Goal: Transaction & Acquisition: Register for event/course

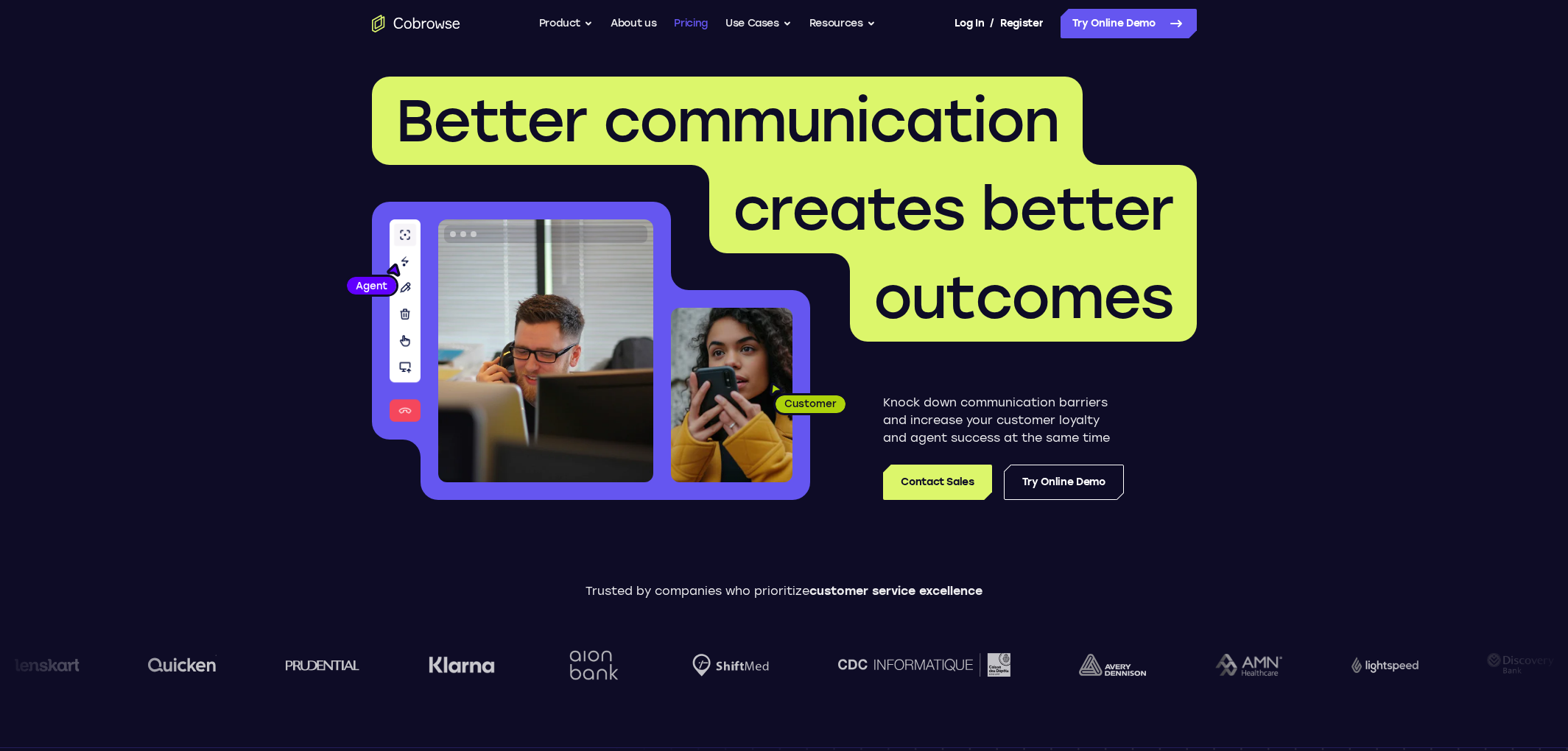
click at [694, 21] on link "Pricing" at bounding box center [691, 23] width 34 height 30
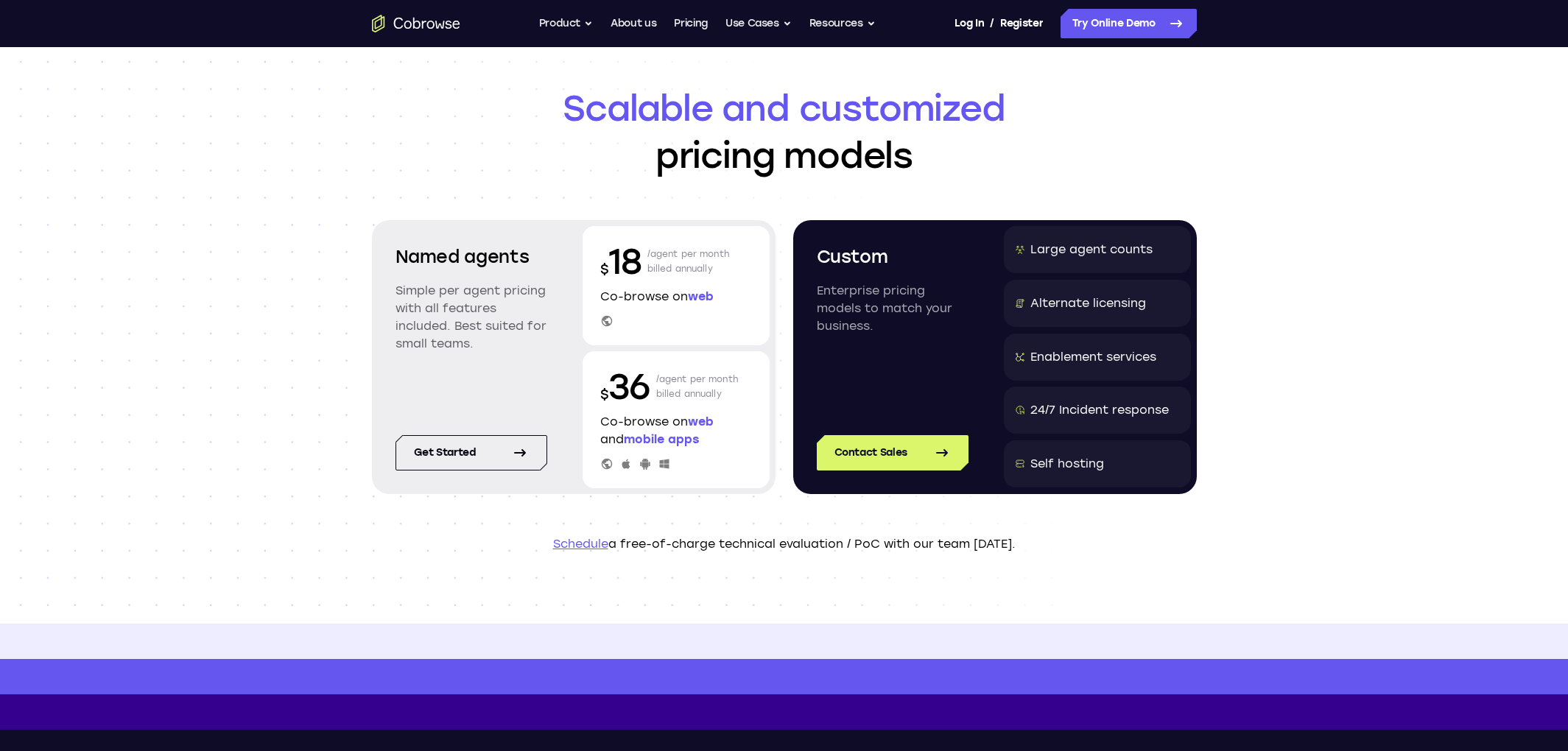
scroll to position [30, 0]
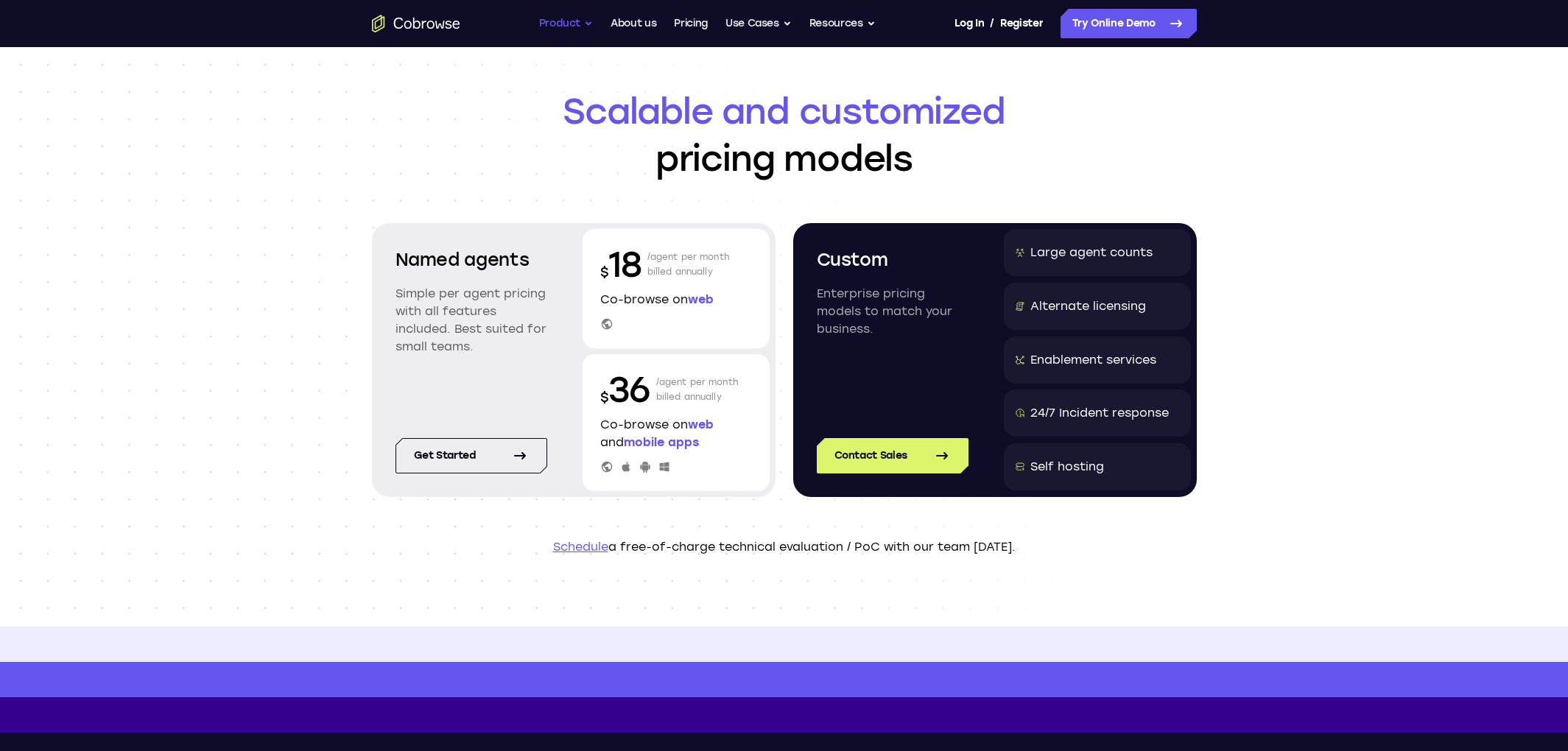
click at [565, 25] on button "Product" at bounding box center [566, 23] width 55 height 30
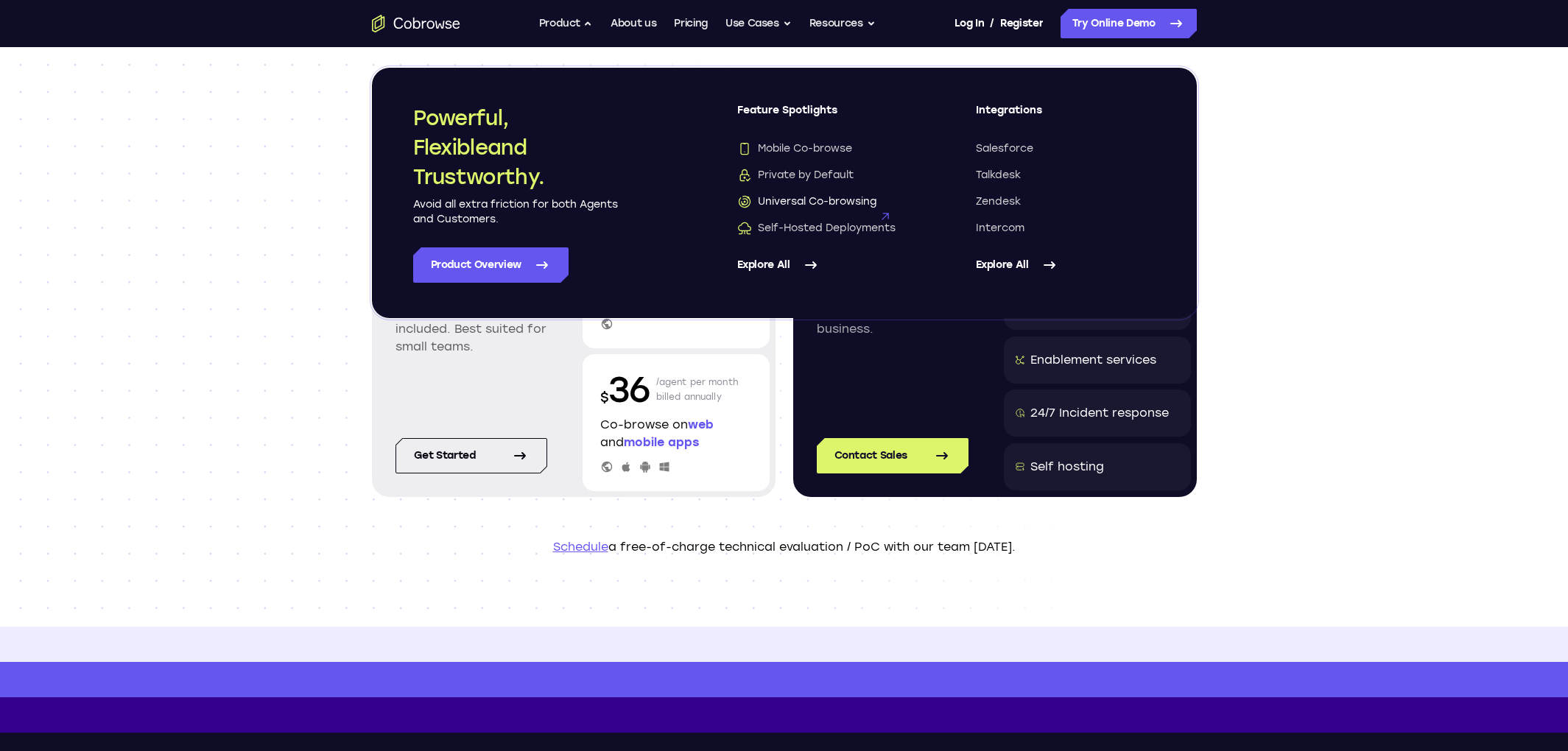
scroll to position [37, 0]
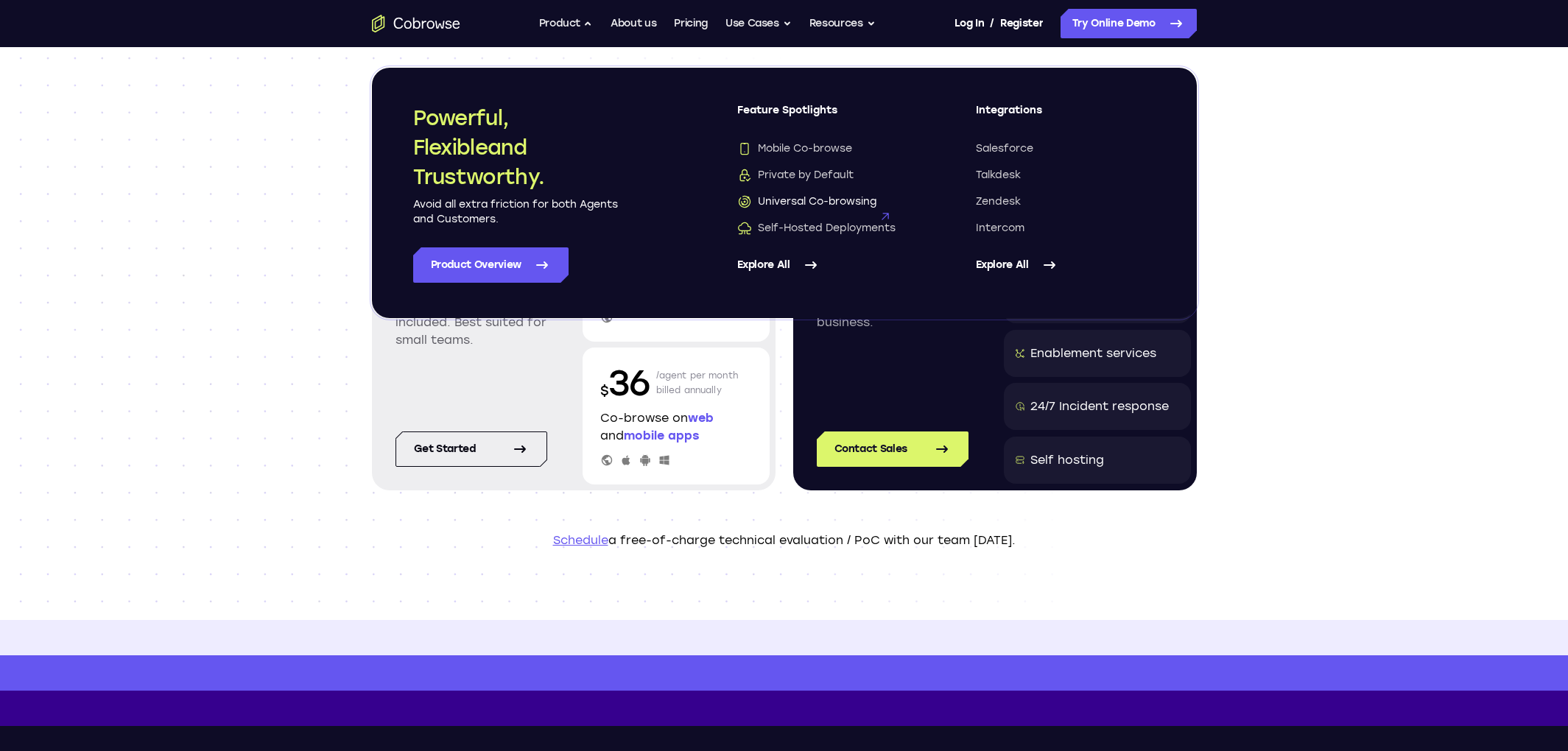
click at [857, 199] on span "Universal Co-browsing" at bounding box center [807, 201] width 140 height 14
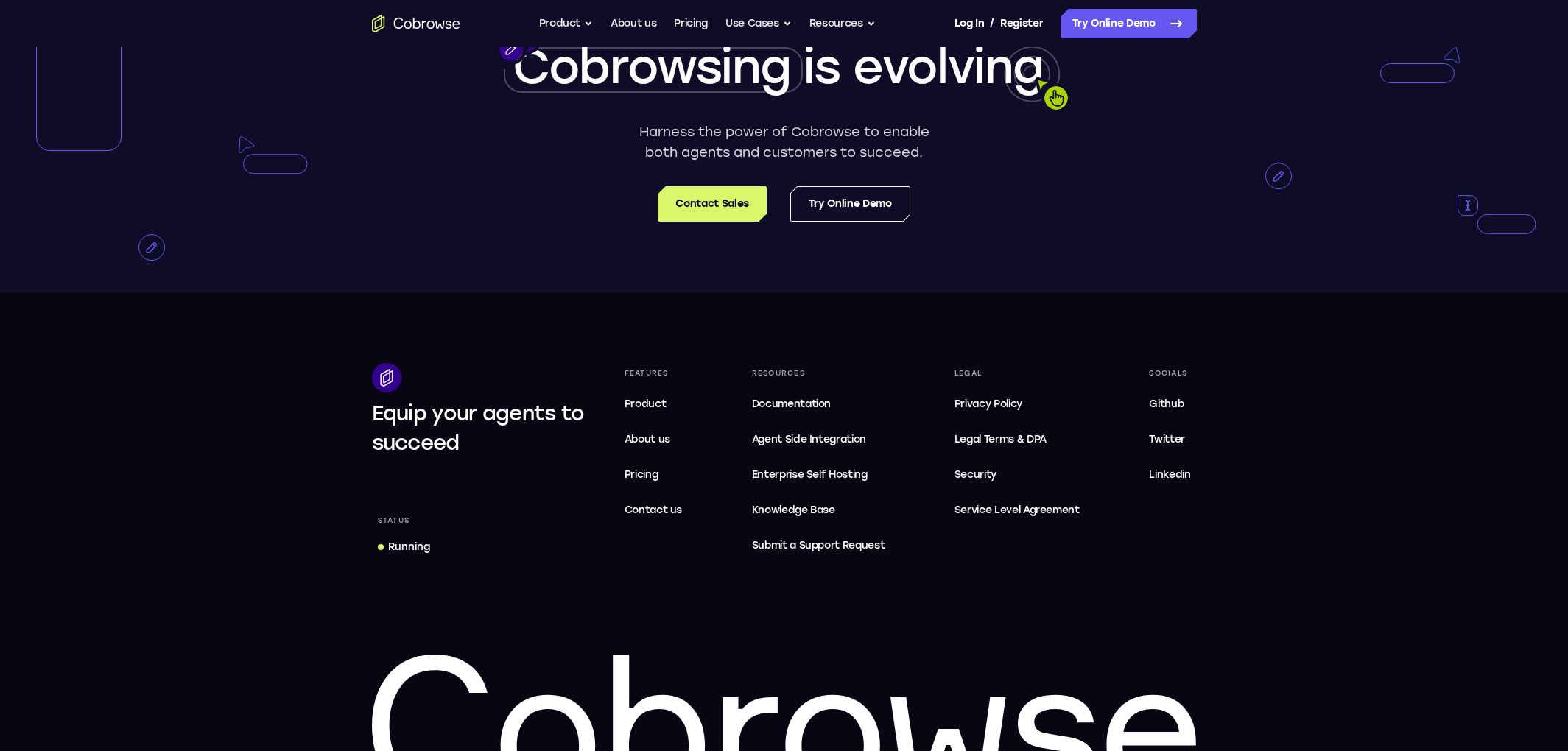
scroll to position [2495, 0]
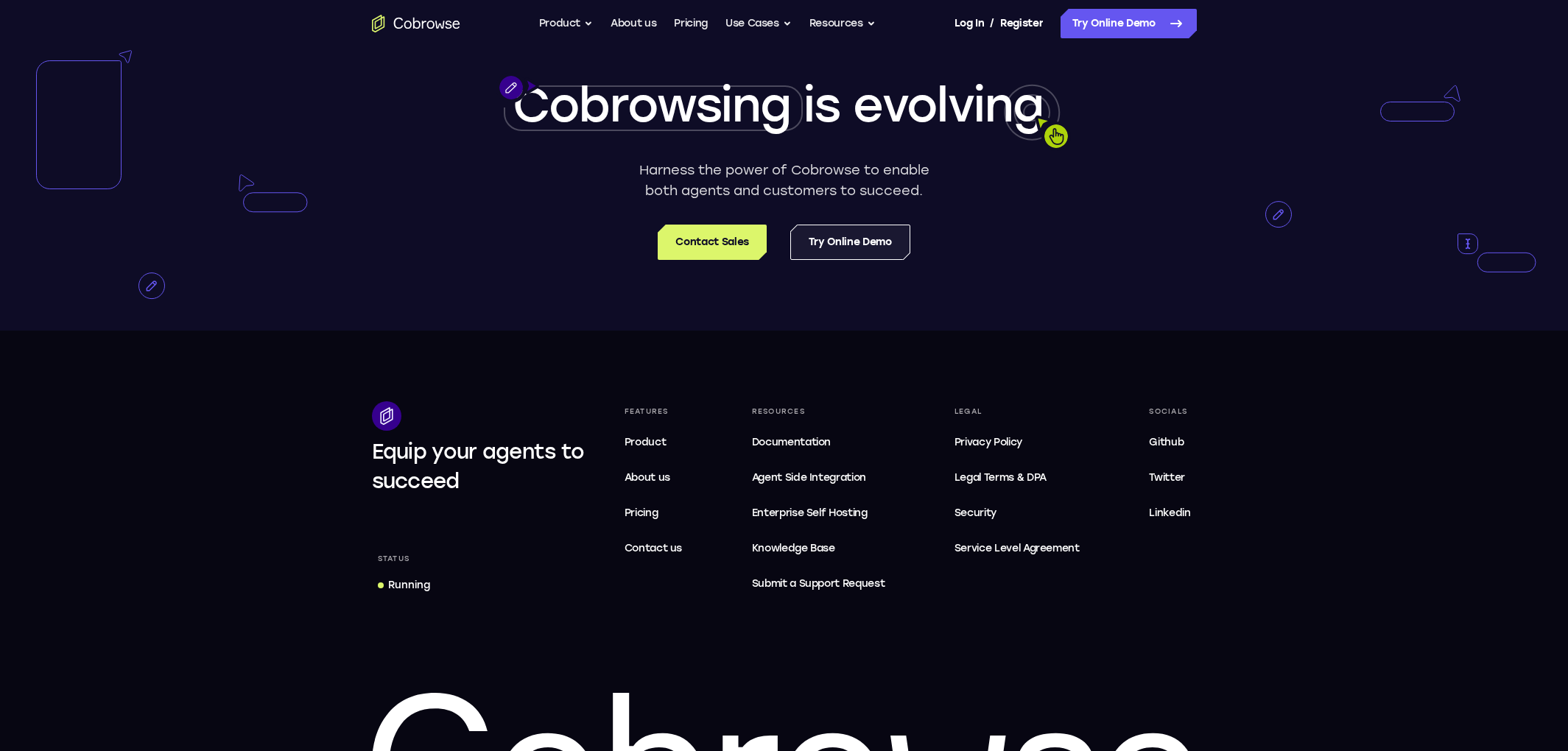
click at [851, 249] on link "Try Online Demo" at bounding box center [850, 242] width 120 height 36
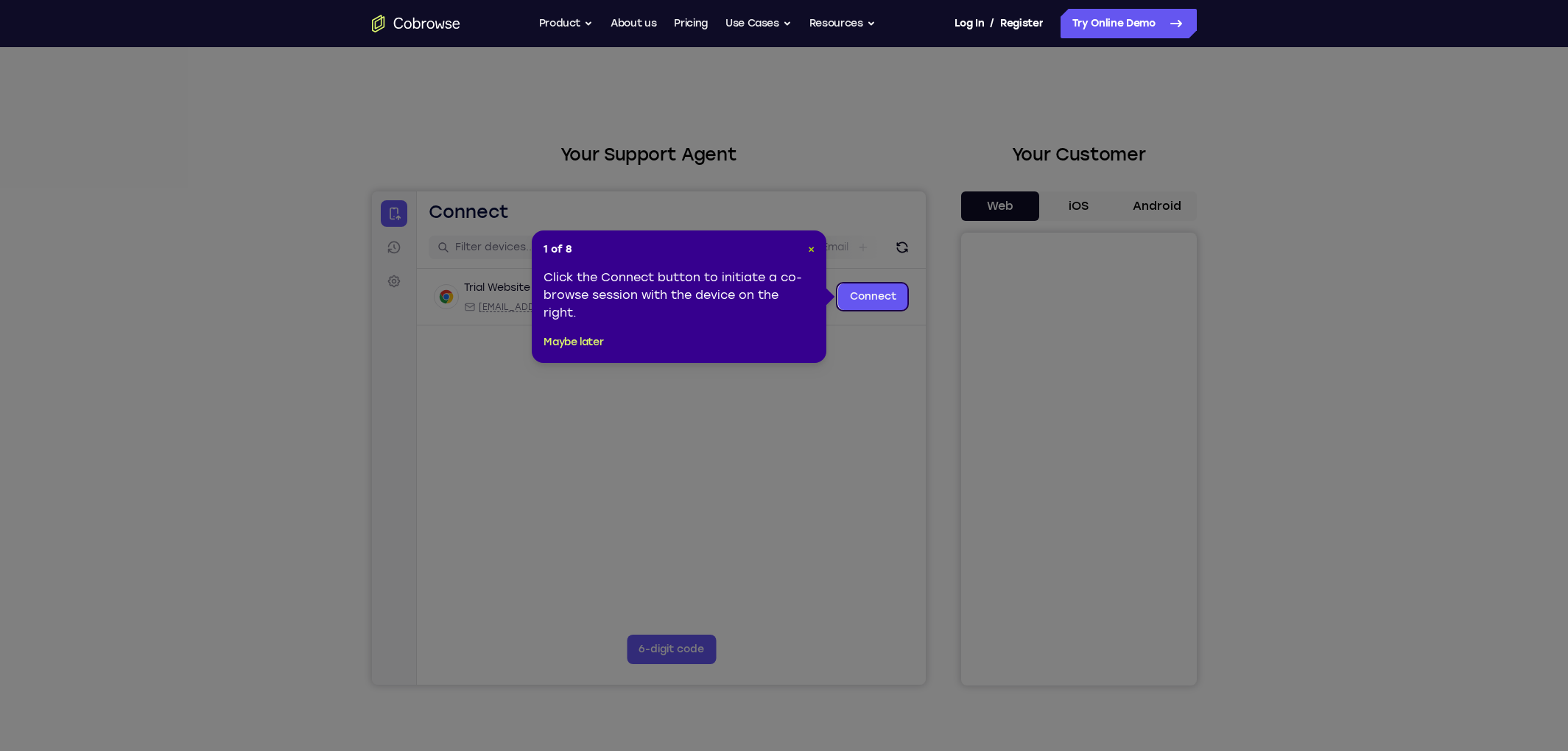
click at [812, 252] on span "×" at bounding box center [811, 249] width 7 height 13
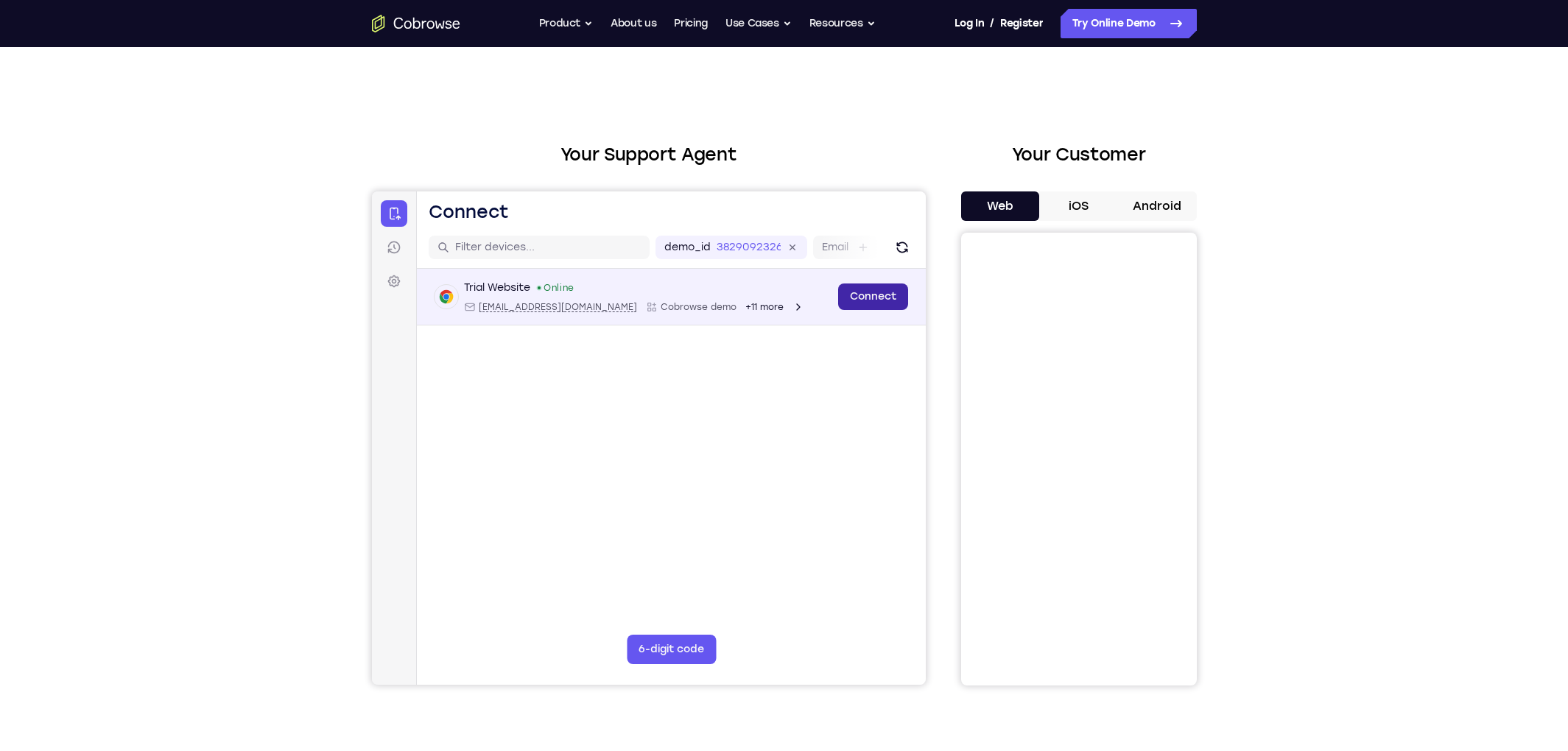
scroll to position [3, 0]
click at [873, 298] on link "Connect" at bounding box center [872, 293] width 70 height 27
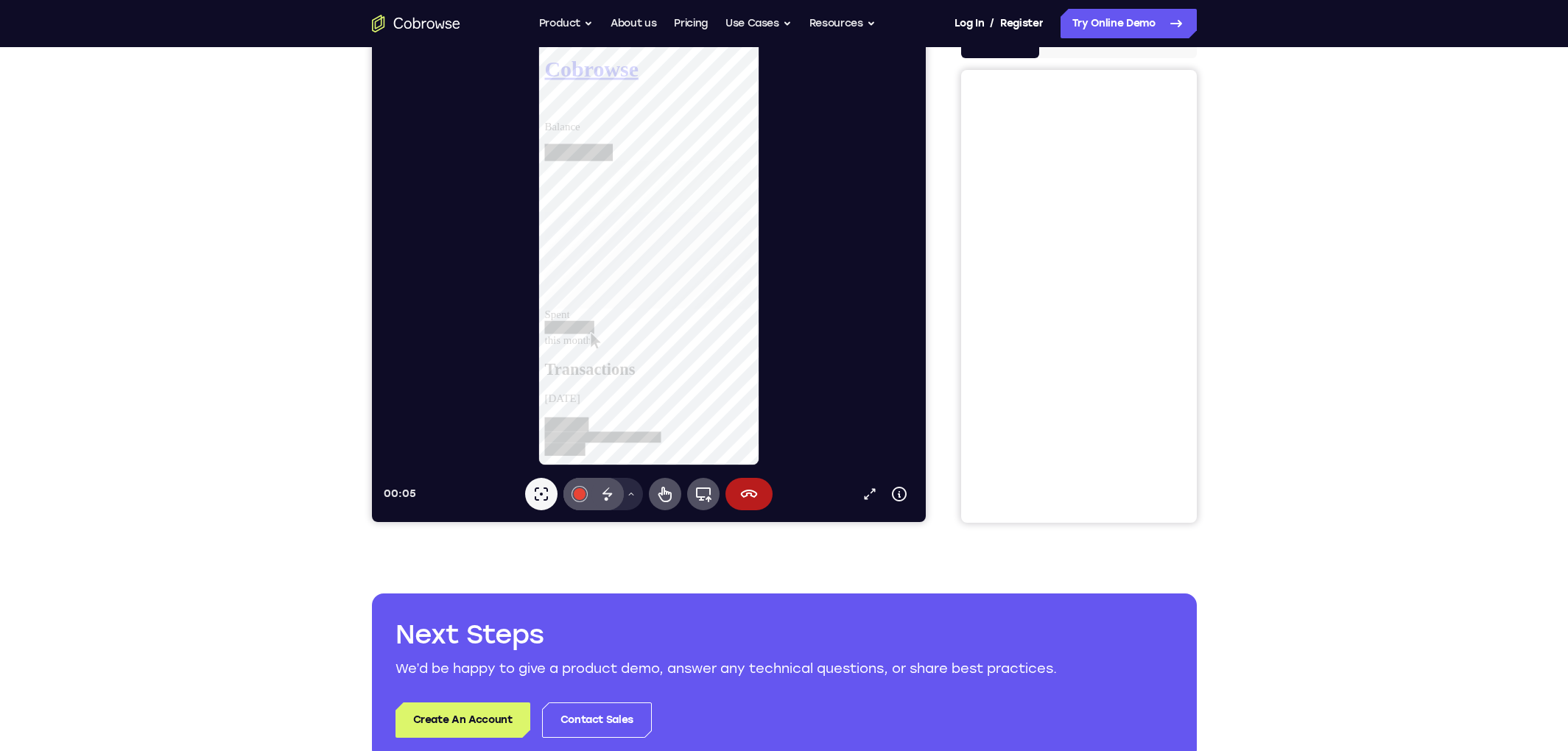
scroll to position [68, 0]
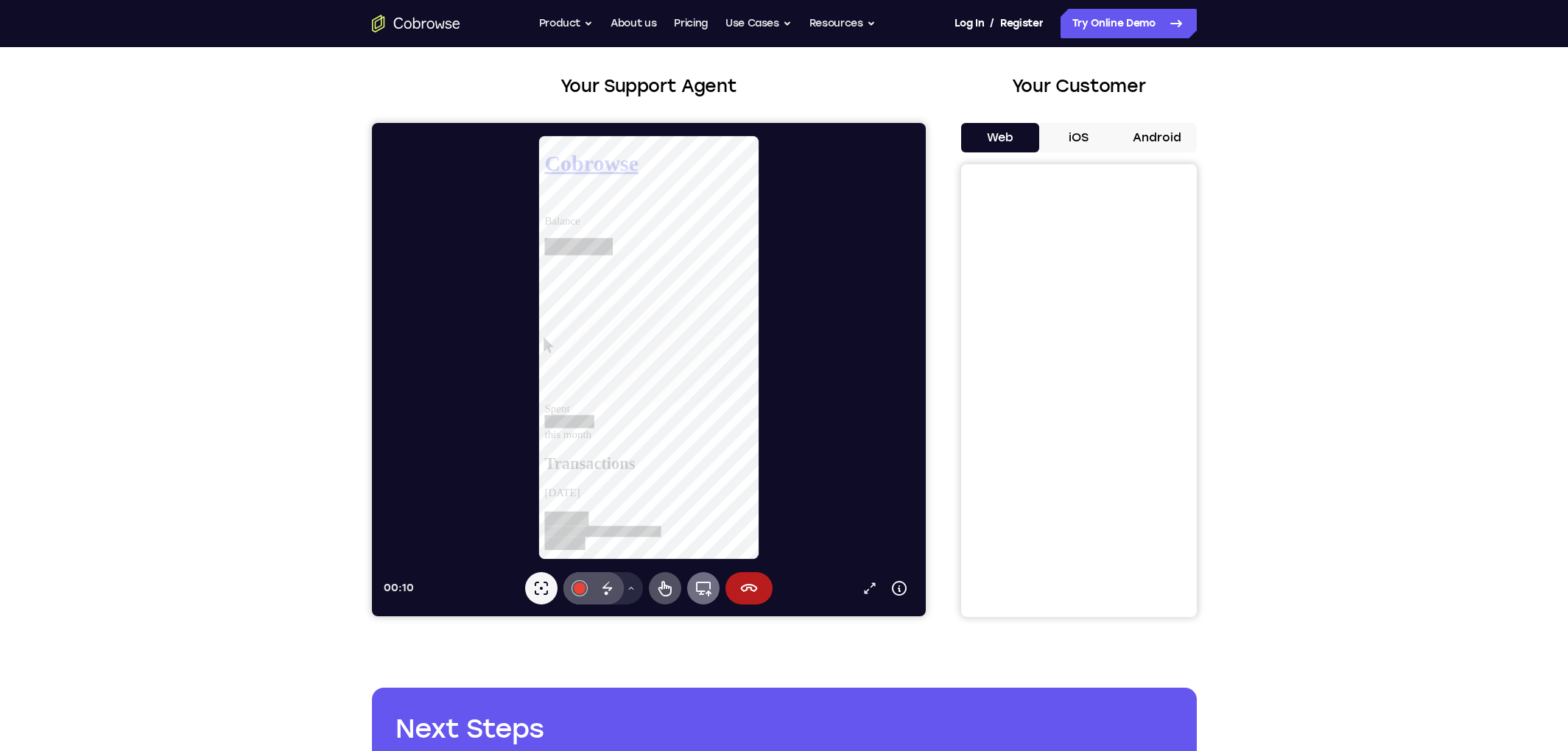
click at [700, 592] on icon at bounding box center [703, 588] width 15 height 14
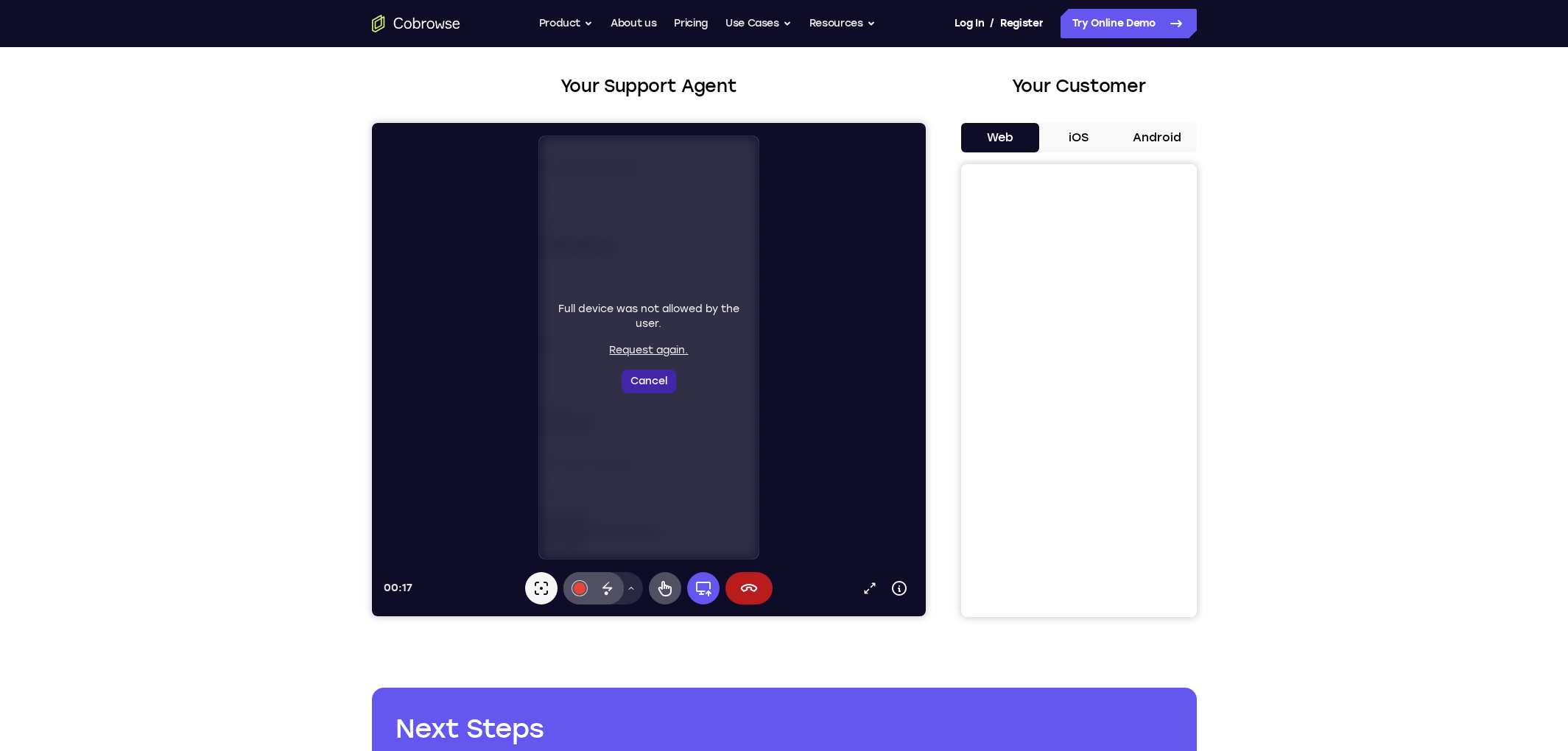
click at [653, 384] on button "Cancel" at bounding box center [648, 381] width 55 height 23
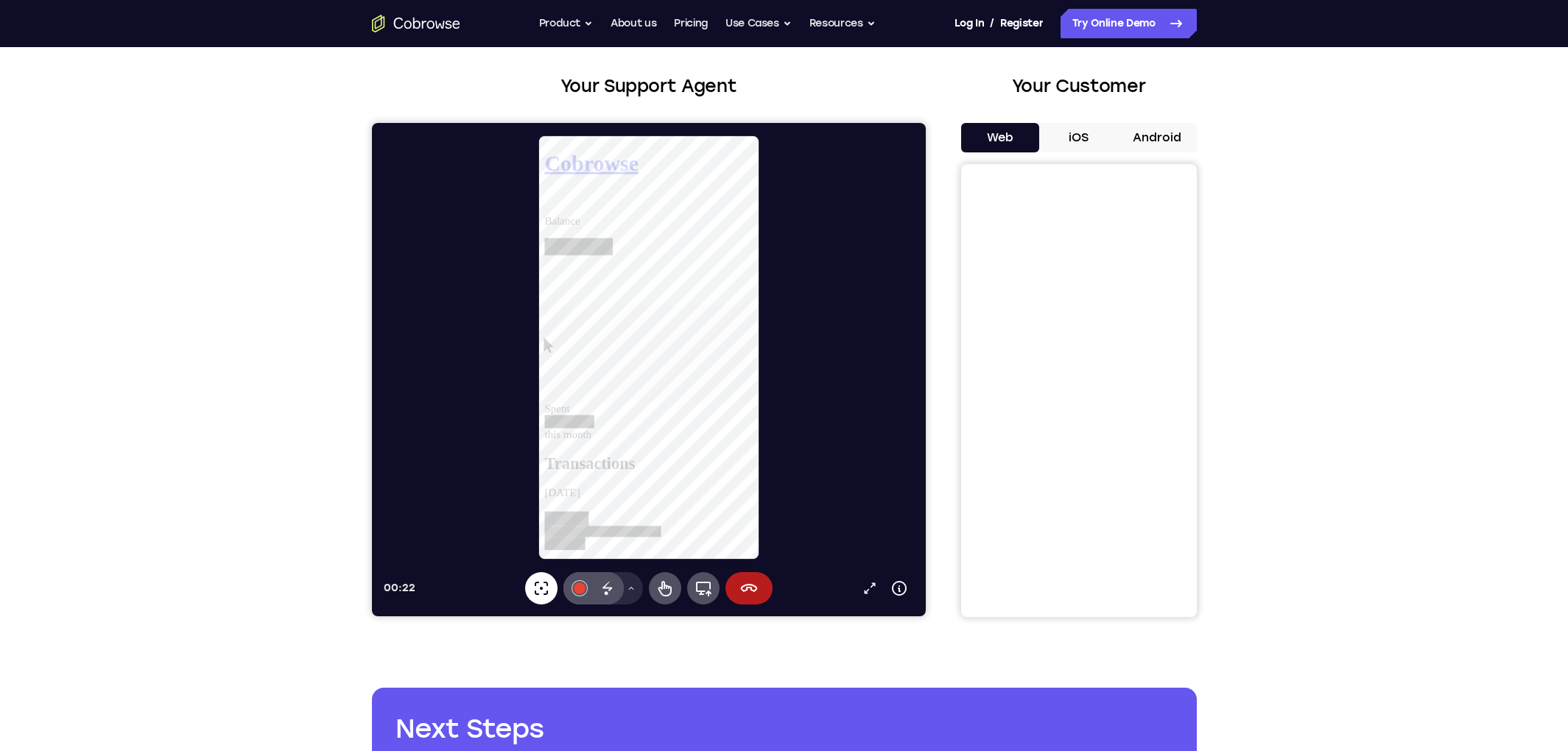
click at [547, 590] on icon at bounding box center [540, 587] width 17 height 17
click at [604, 590] on icon at bounding box center [607, 587] width 17 height 17
click at [544, 588] on icon at bounding box center [540, 587] width 17 height 17
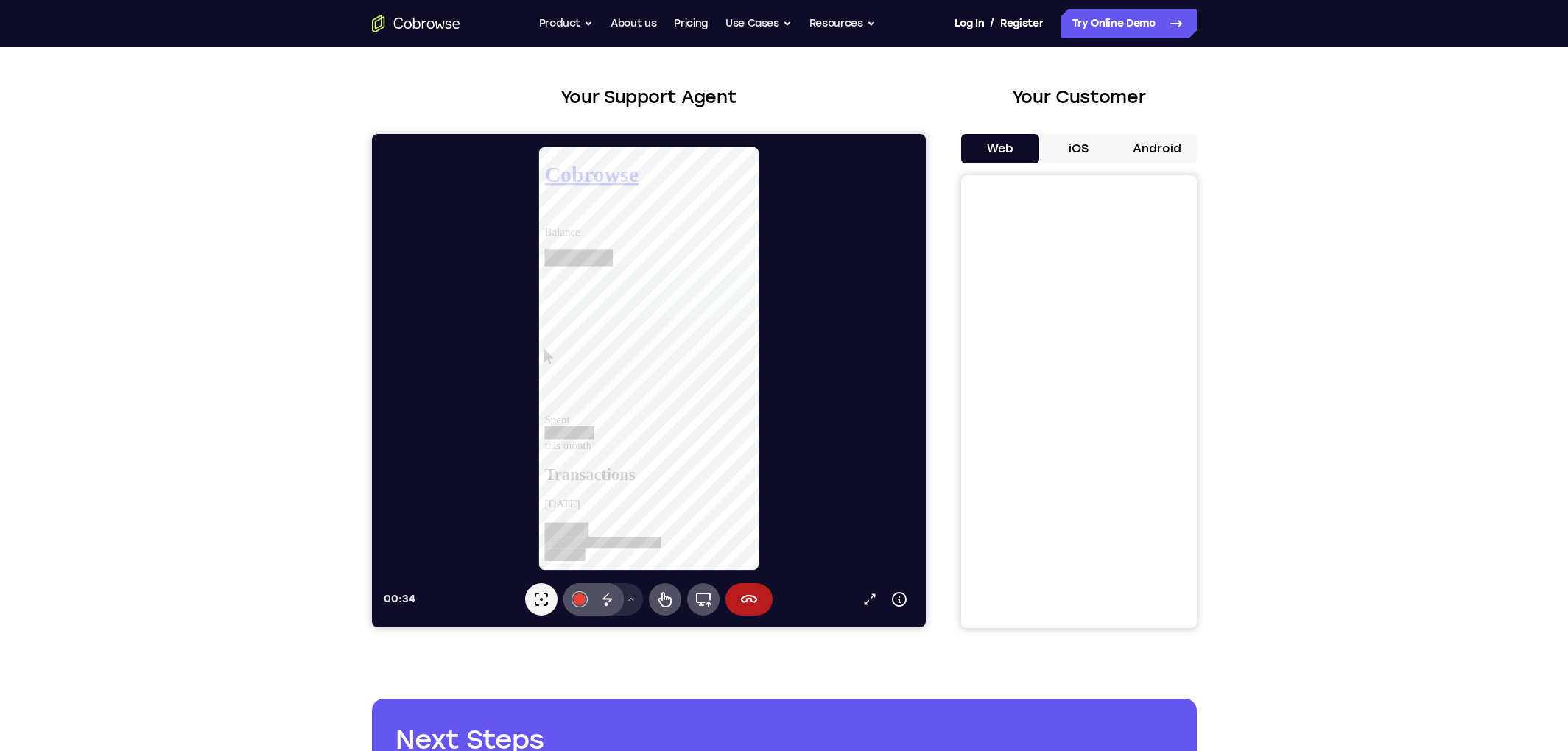
scroll to position [59, 0]
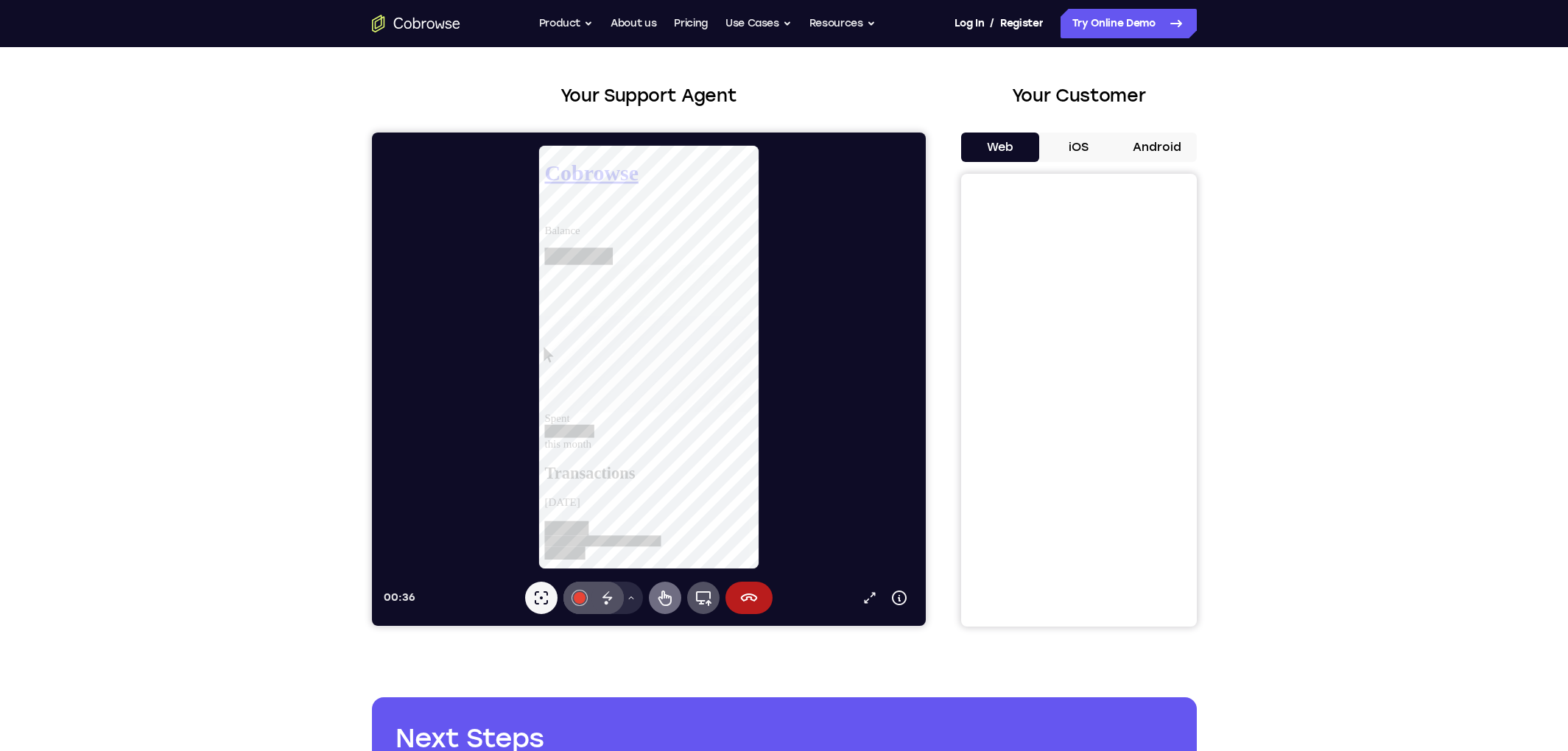
click at [660, 603] on icon at bounding box center [663, 598] width 13 height 15
click at [669, 562] on div at bounding box center [607, 568] width 124 height 12
click at [588, 574] on div at bounding box center [566, 580] width 43 height 14
click at [544, 214] on icon at bounding box center [544, 214] width 0 height 0
click at [655, 297] on link "View account summary" at bounding box center [600, 291] width 111 height 13
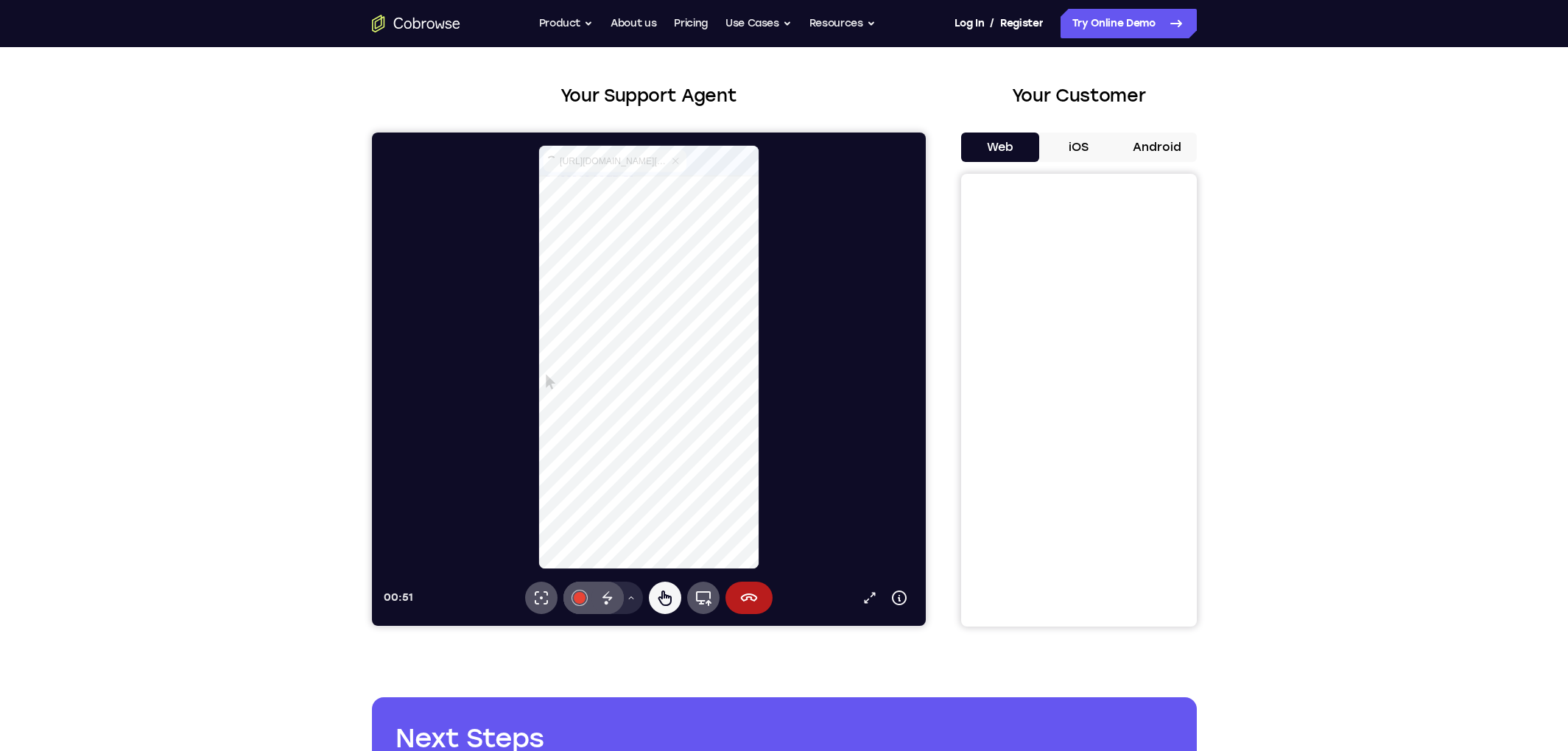
select select "1"
type input "2"
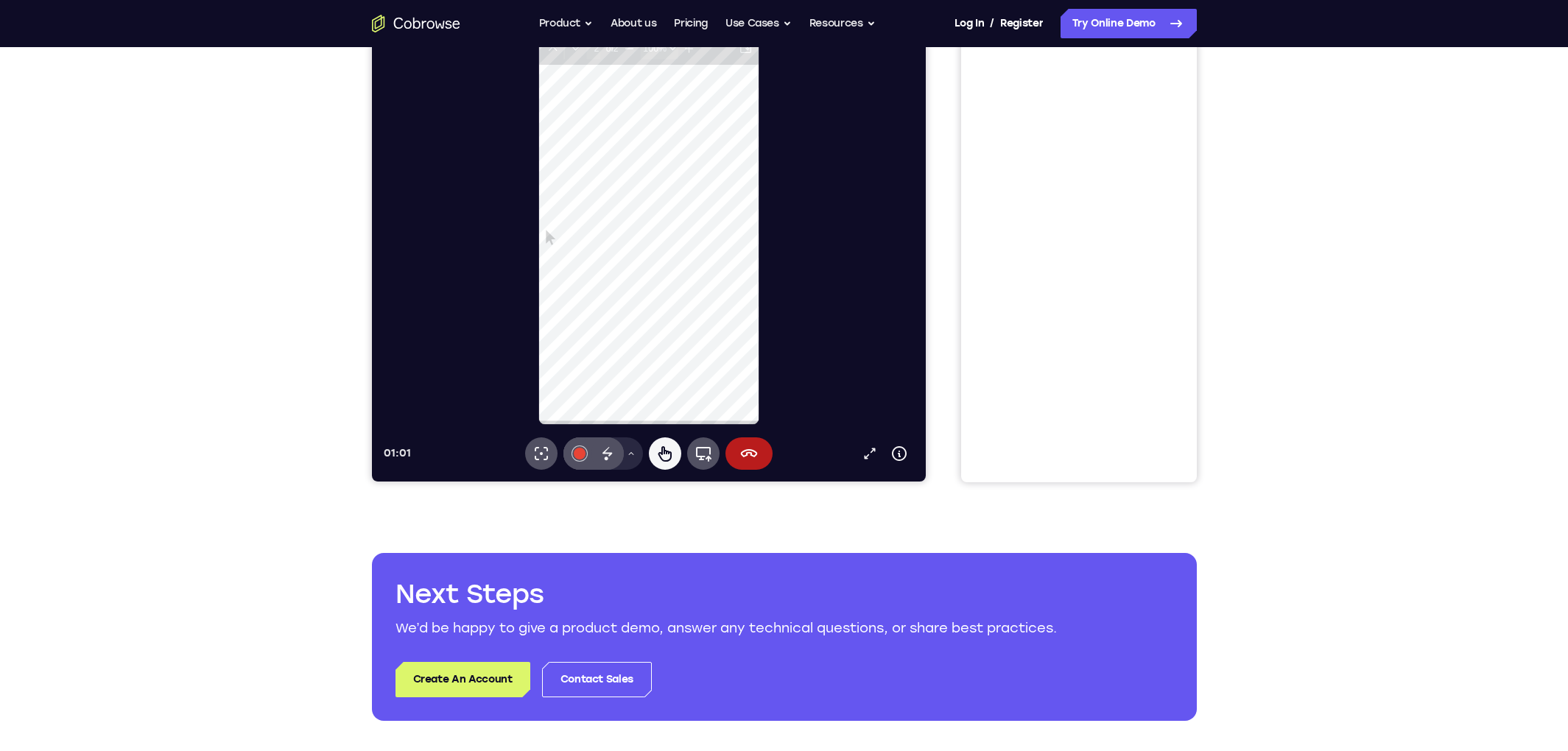
scroll to position [0, 0]
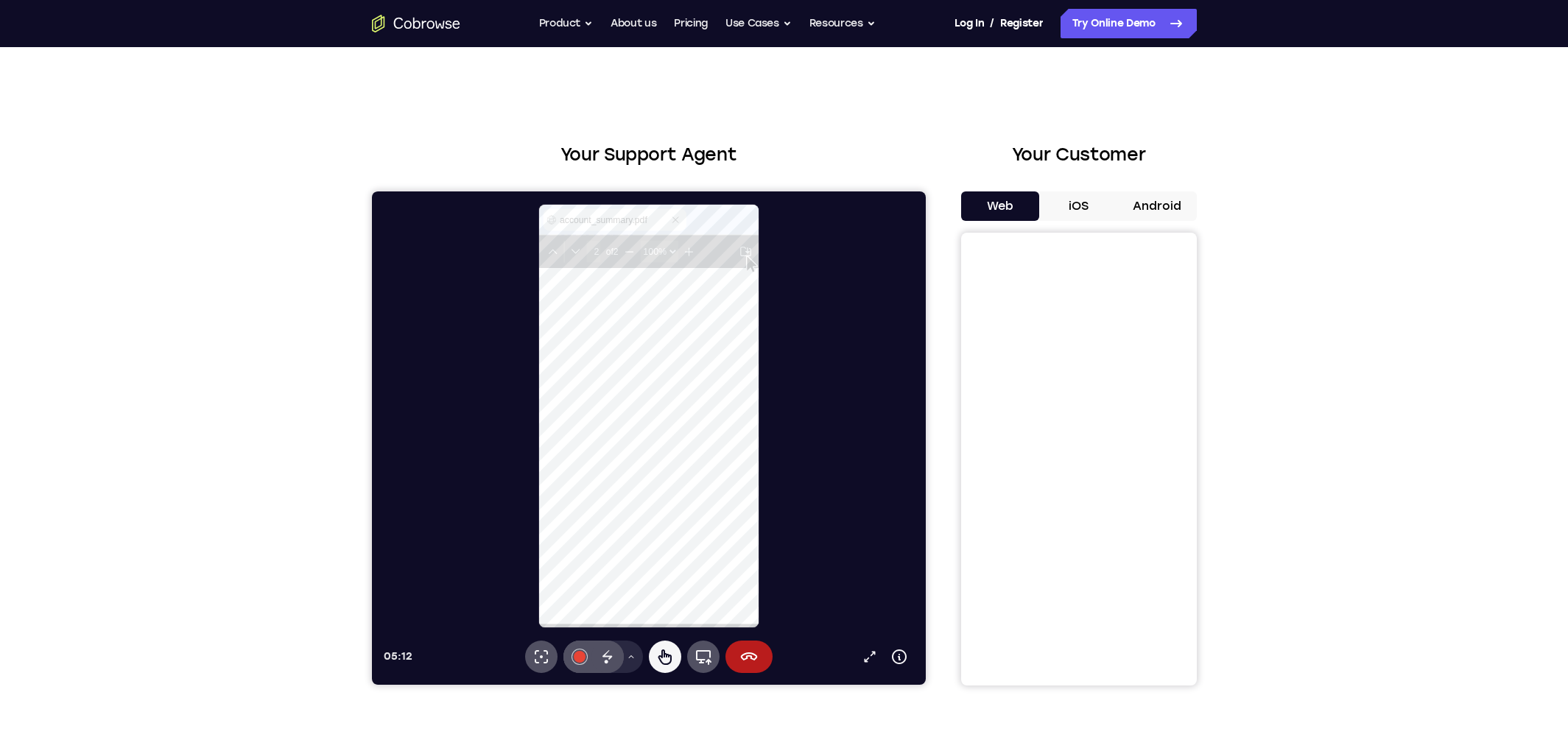
click at [1076, 208] on button "iOS" at bounding box center [1078, 206] width 79 height 30
click at [992, 208] on button "Web" at bounding box center [1000, 206] width 79 height 30
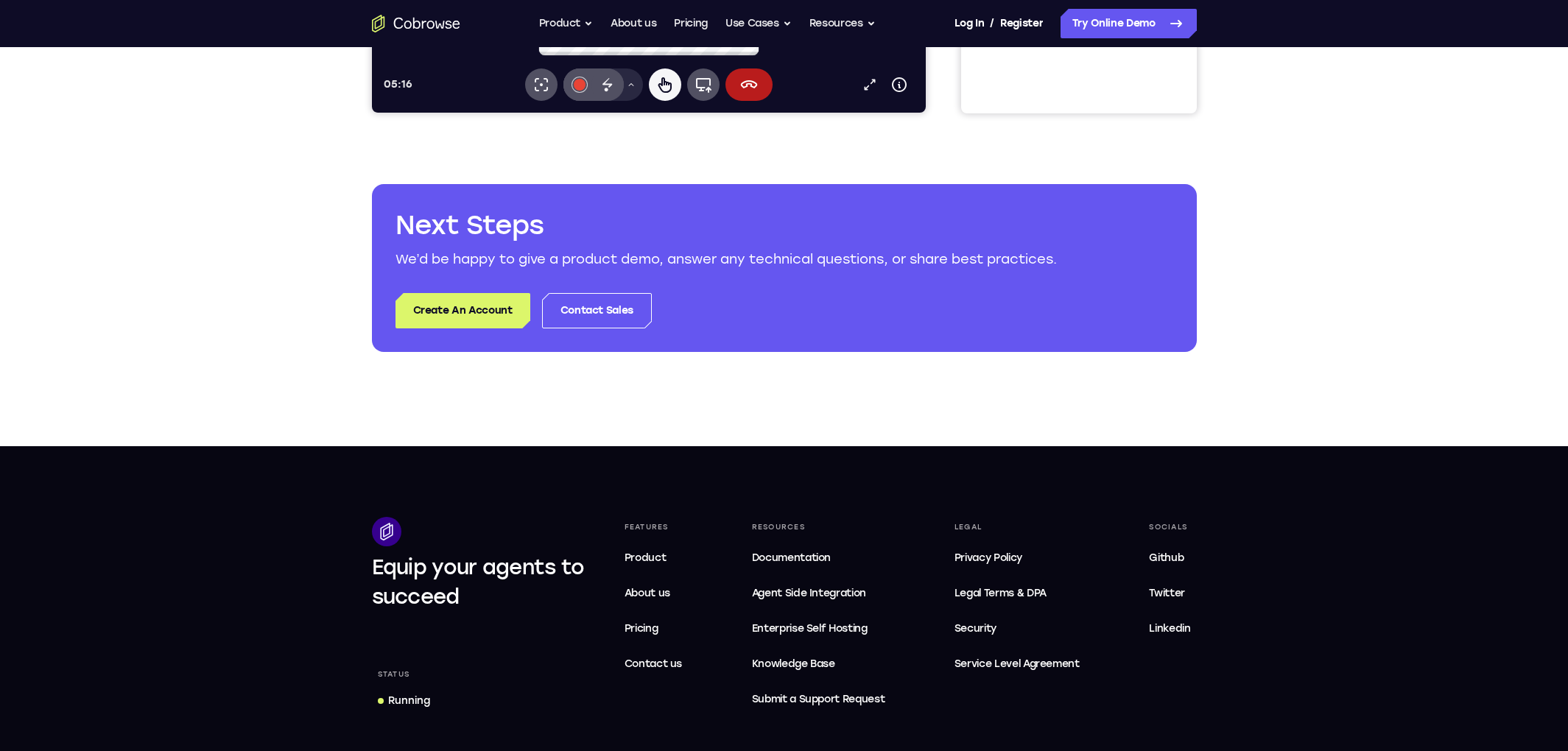
scroll to position [573, 0]
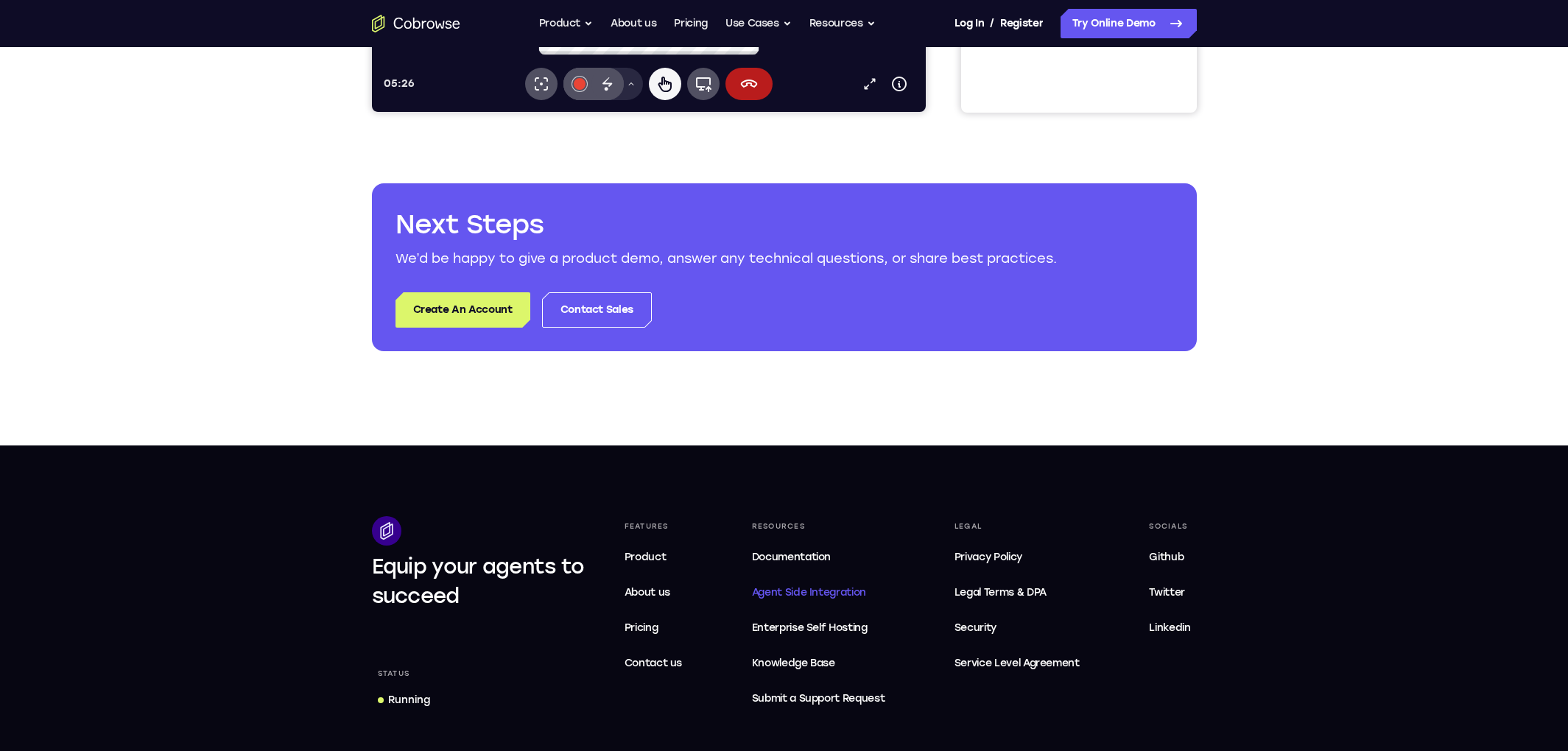
click at [809, 593] on span "Agent Side Integration" at bounding box center [819, 592] width 133 height 17
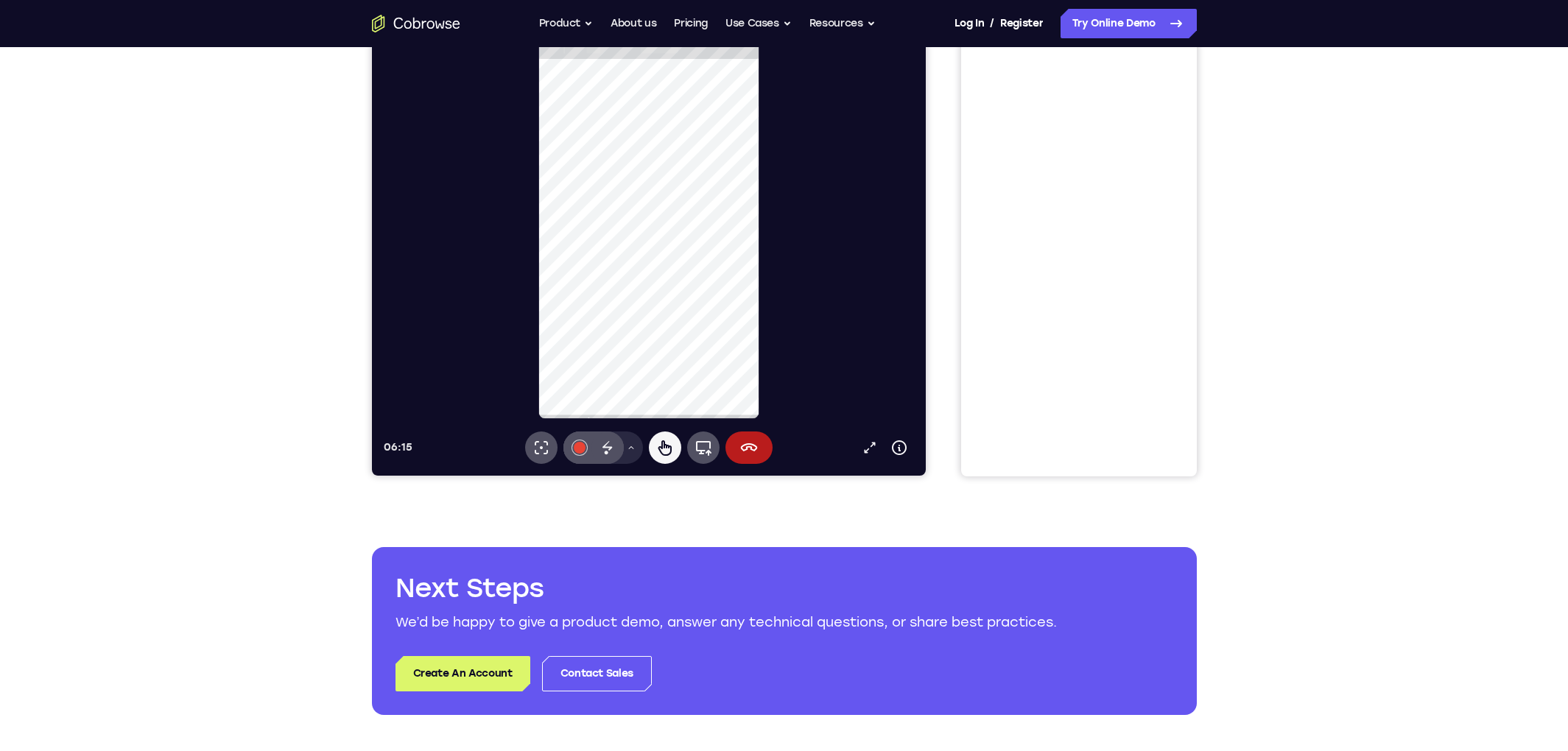
scroll to position [0, 0]
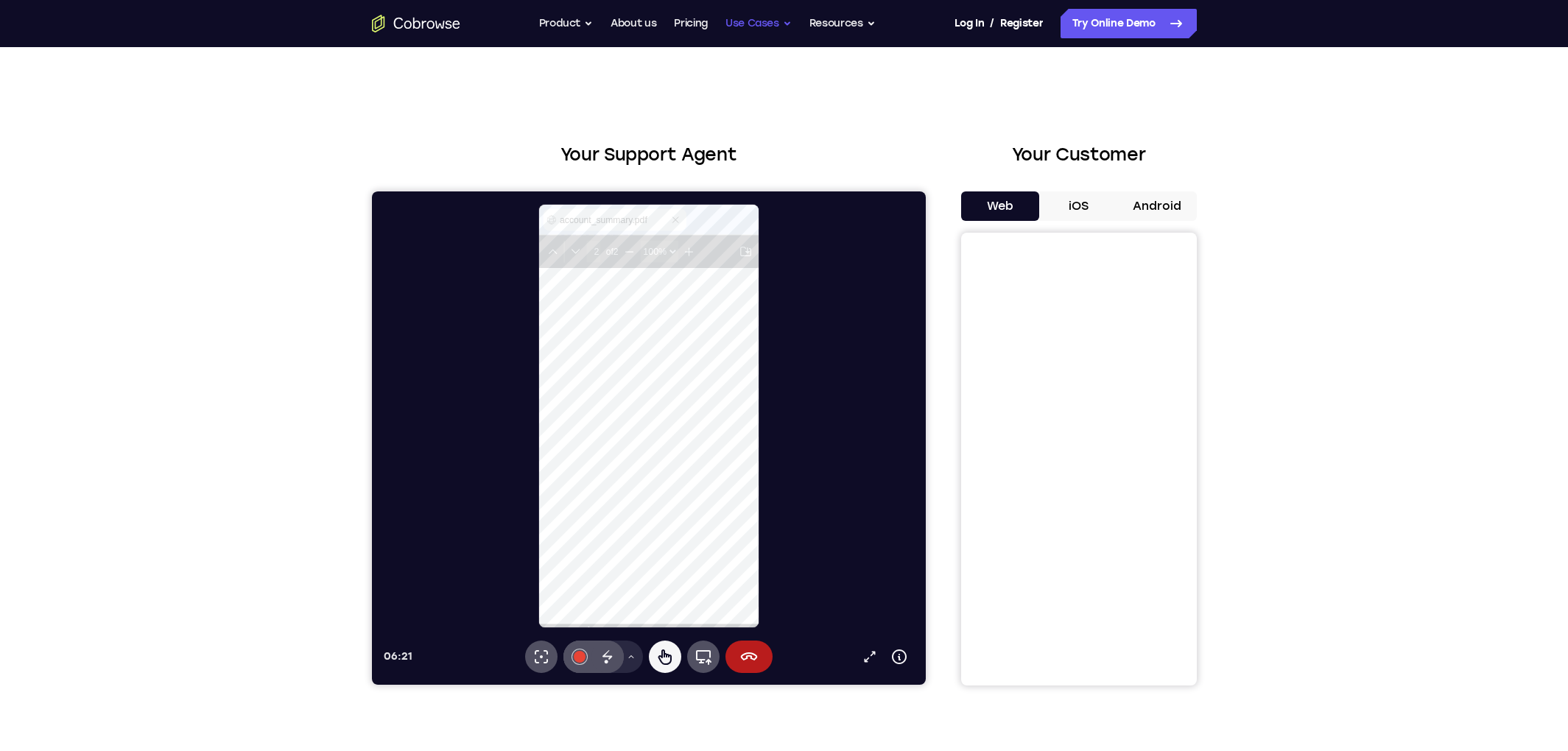
click at [773, 23] on button "Use Cases" at bounding box center [758, 23] width 66 height 30
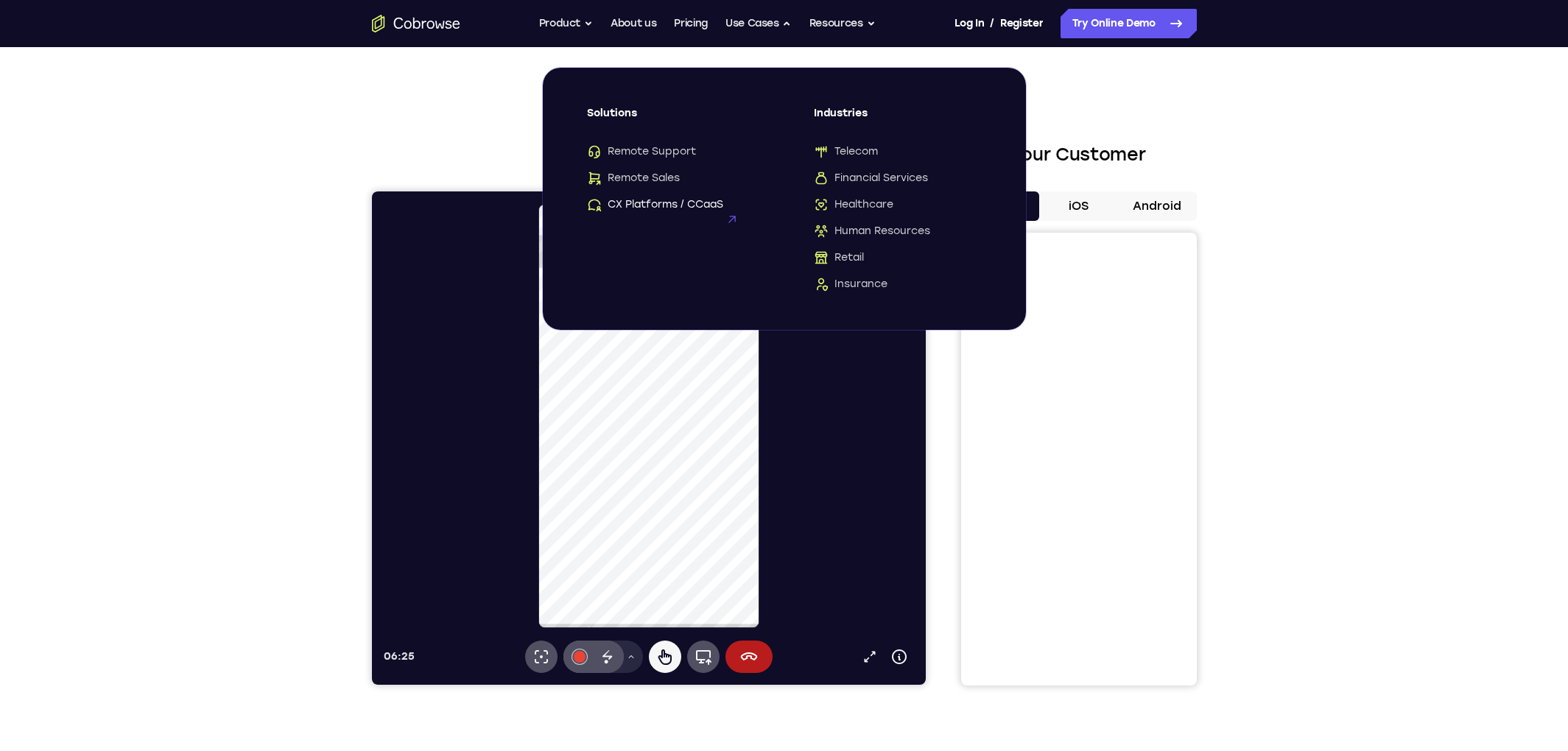
click at [655, 205] on span "CX Platforms / CCaaS" at bounding box center [655, 204] width 136 height 14
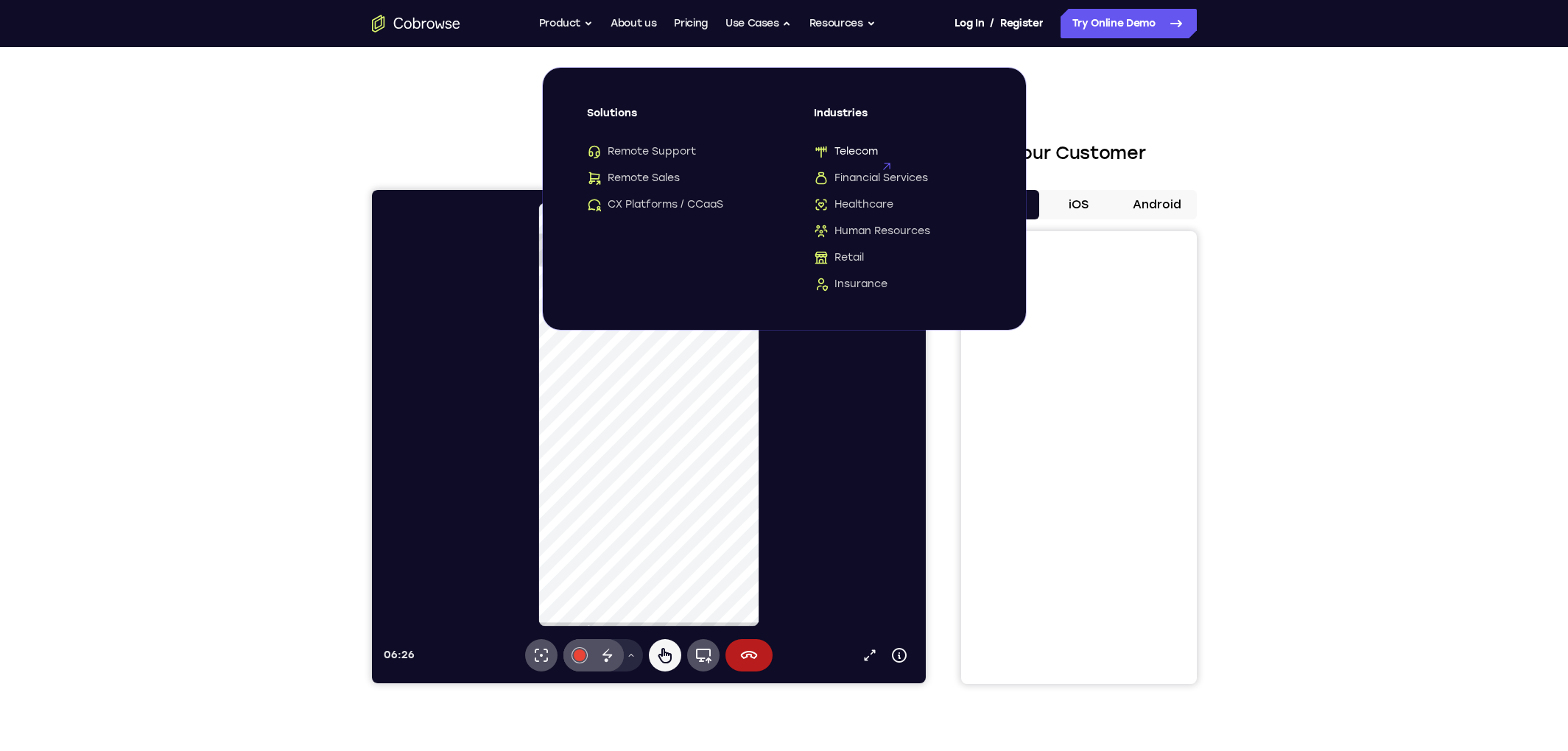
click at [855, 155] on span "Telecom" at bounding box center [845, 151] width 64 height 14
click at [855, 257] on span "Retail" at bounding box center [839, 257] width 50 height 14
click at [651, 142] on div "Solutions Remote Support Remote Sales CX Platforms / CCaaS" at bounding box center [670, 159] width 168 height 106
click at [651, 151] on span "Remote Support" at bounding box center [641, 151] width 109 height 14
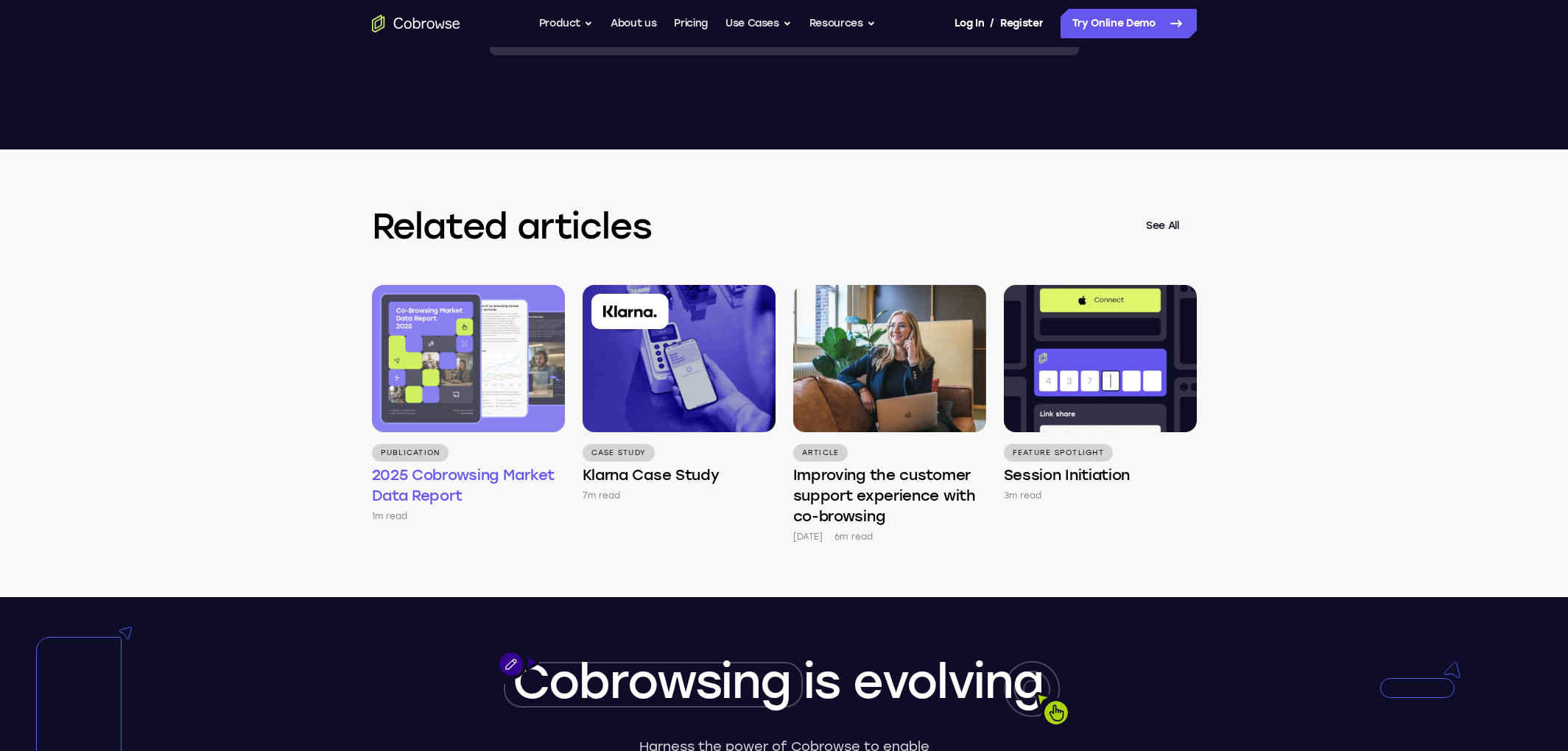
scroll to position [2984, 0]
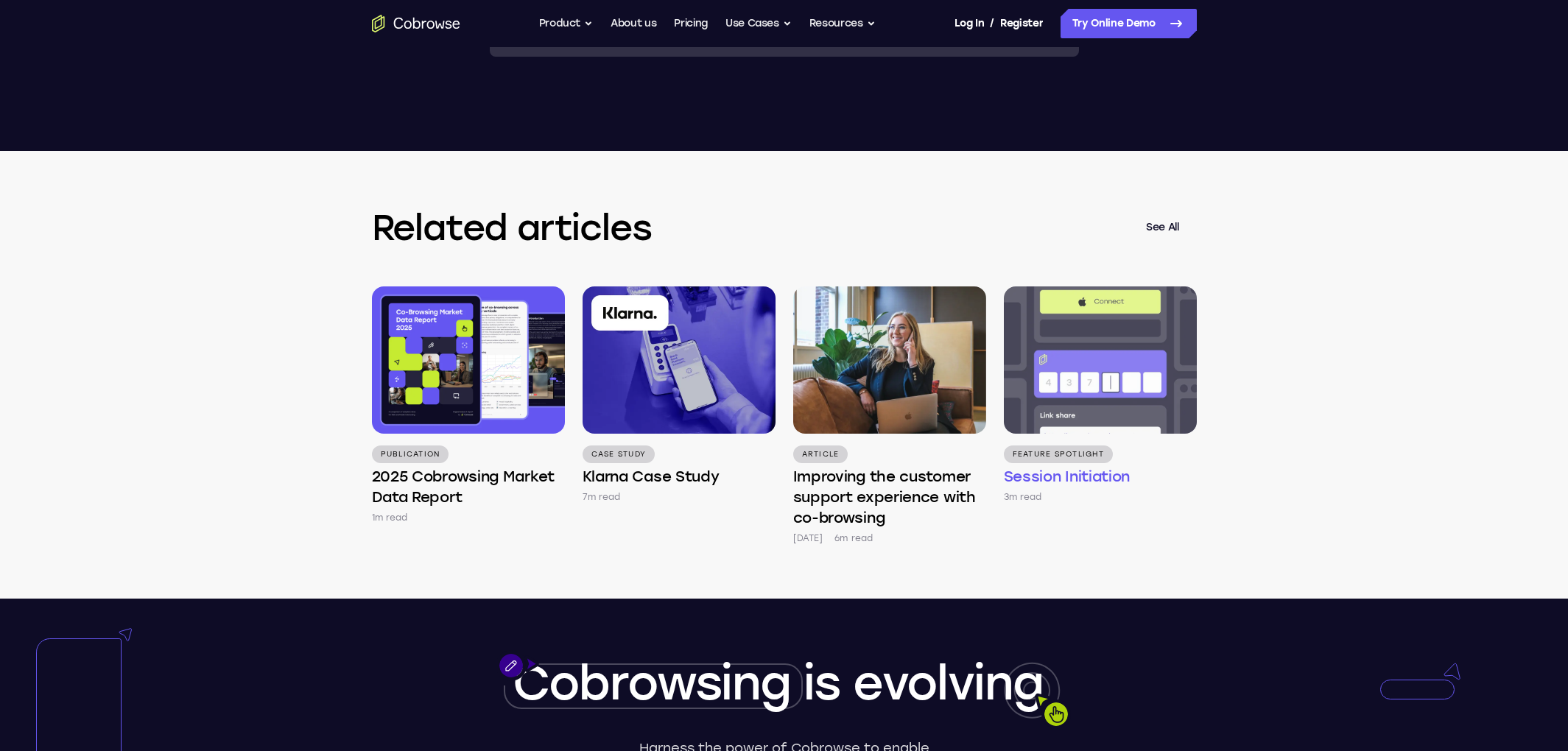
click at [1158, 416] on img at bounding box center [1100, 360] width 193 height 147
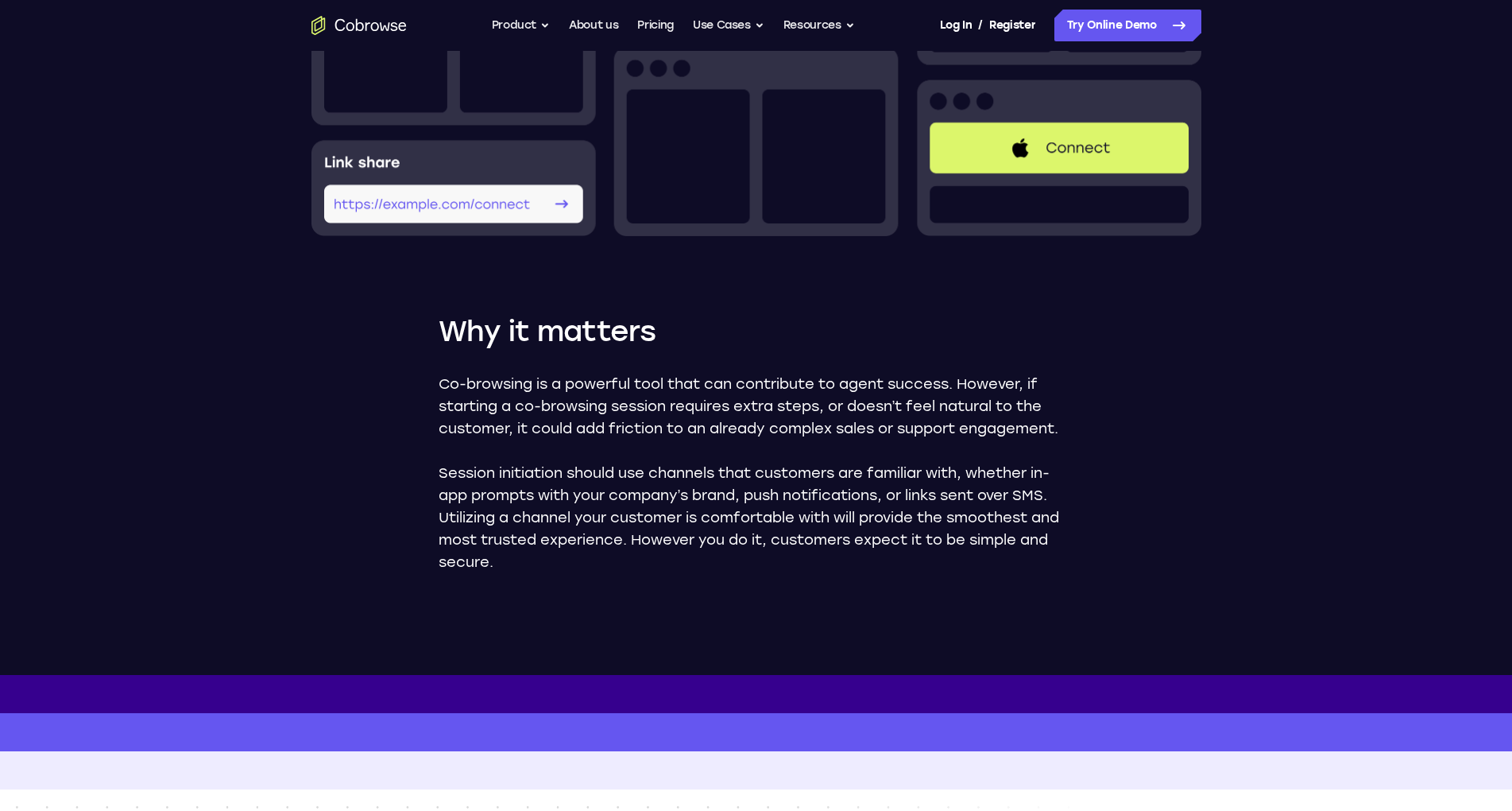
scroll to position [621, 0]
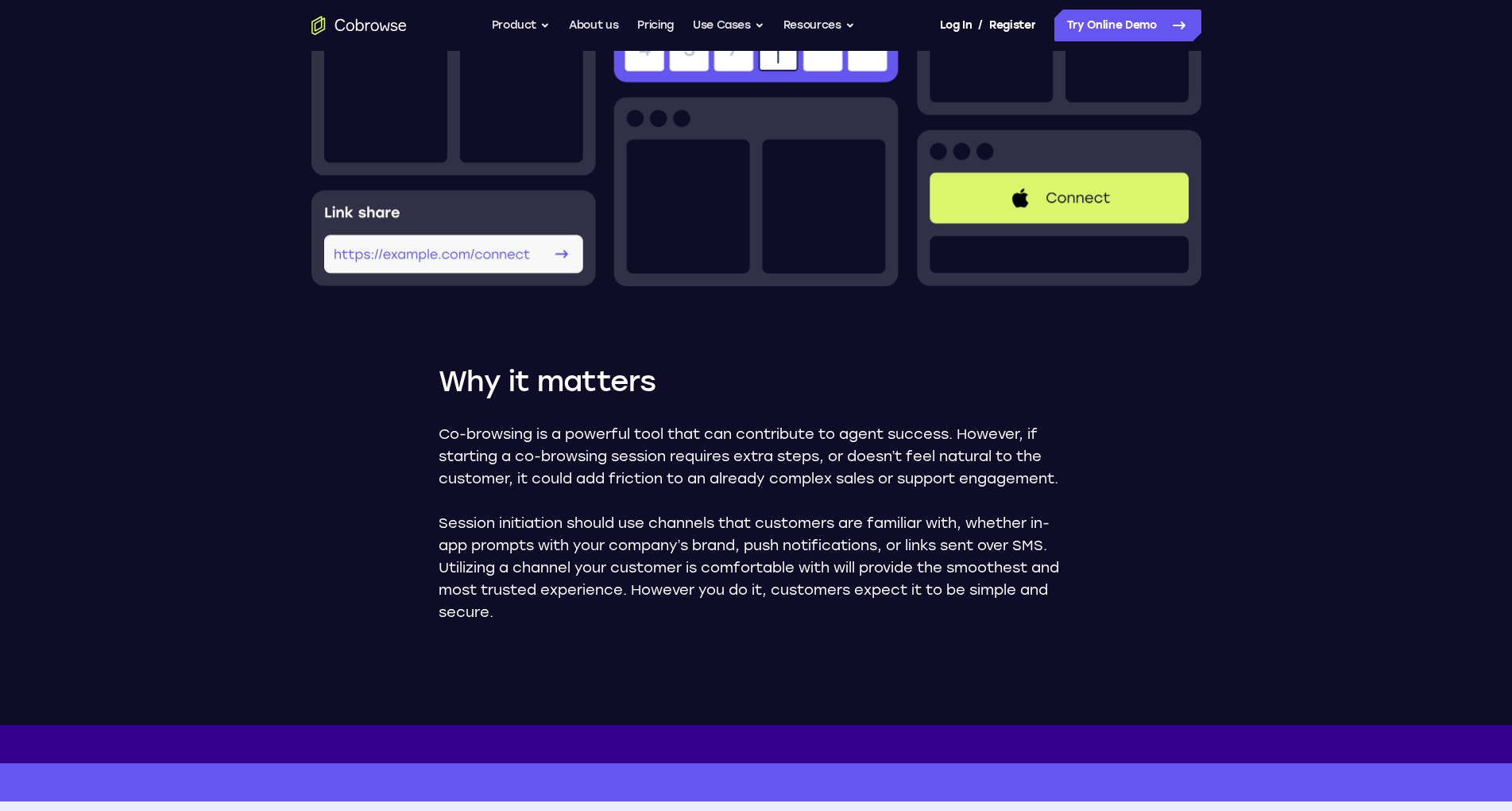
click at [988, 28] on div "Log In / Register" at bounding box center [988, 25] width 96 height 32
click at [997, 28] on link "Register" at bounding box center [1012, 25] width 46 height 32
